Goal: Information Seeking & Learning: Learn about a topic

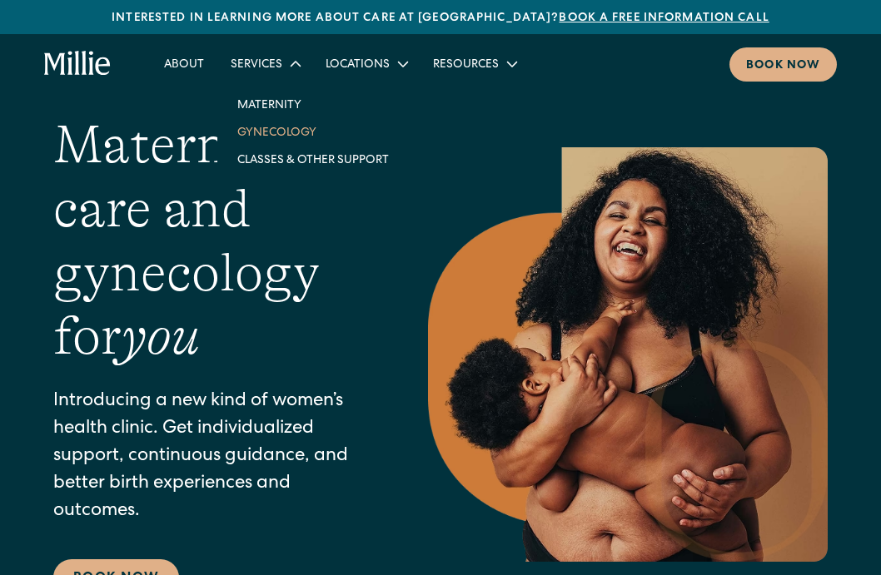
click at [249, 144] on link "Gynecology" at bounding box center [313, 131] width 178 height 27
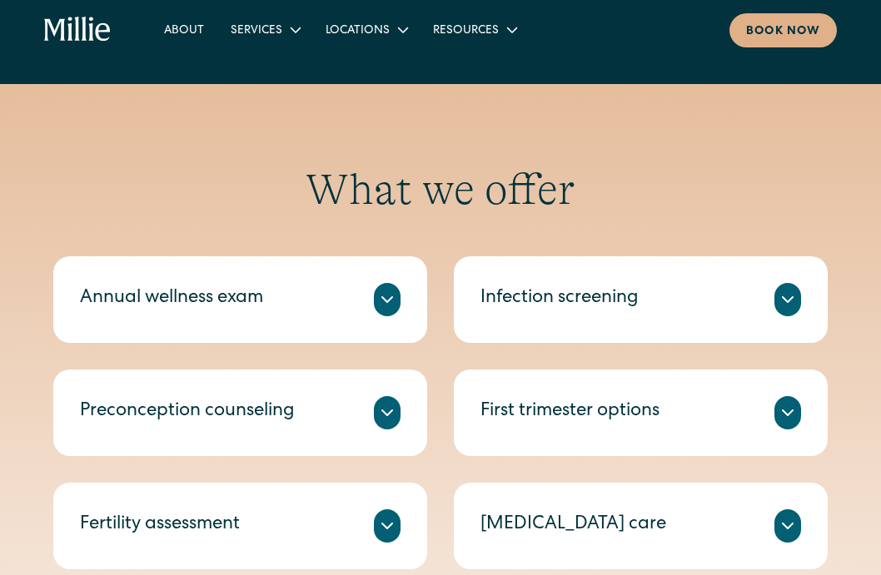
scroll to position [789, 0]
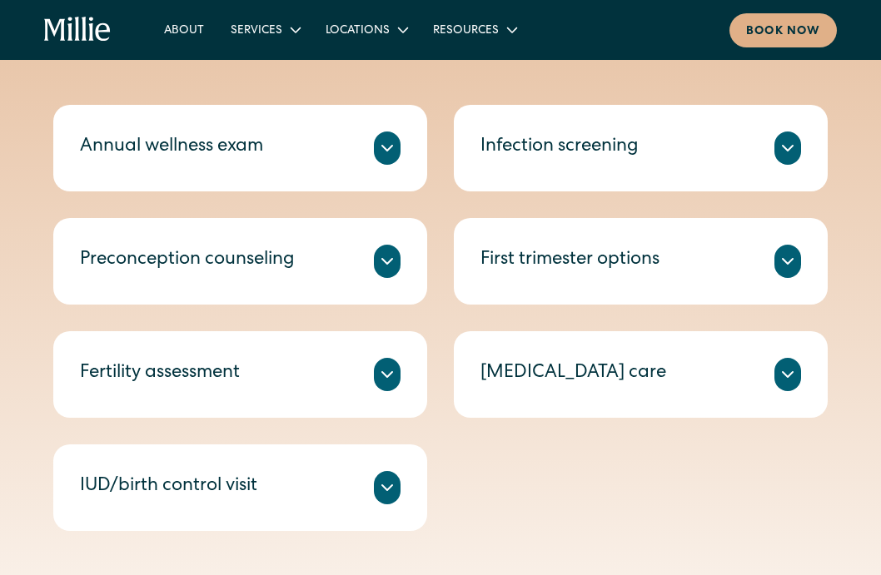
click at [216, 257] on div "Preconception counseling" at bounding box center [187, 260] width 215 height 27
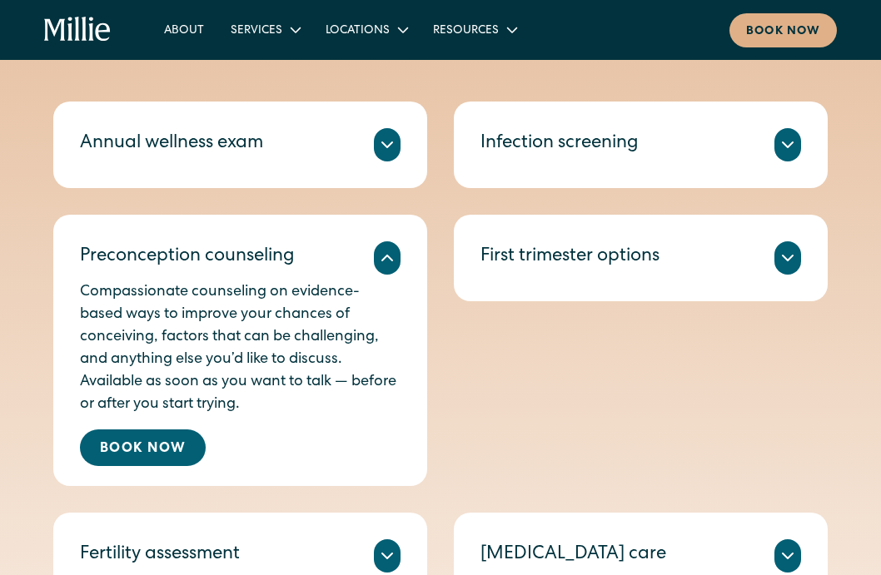
scroll to position [793, 0]
